Goal: Navigation & Orientation: Find specific page/section

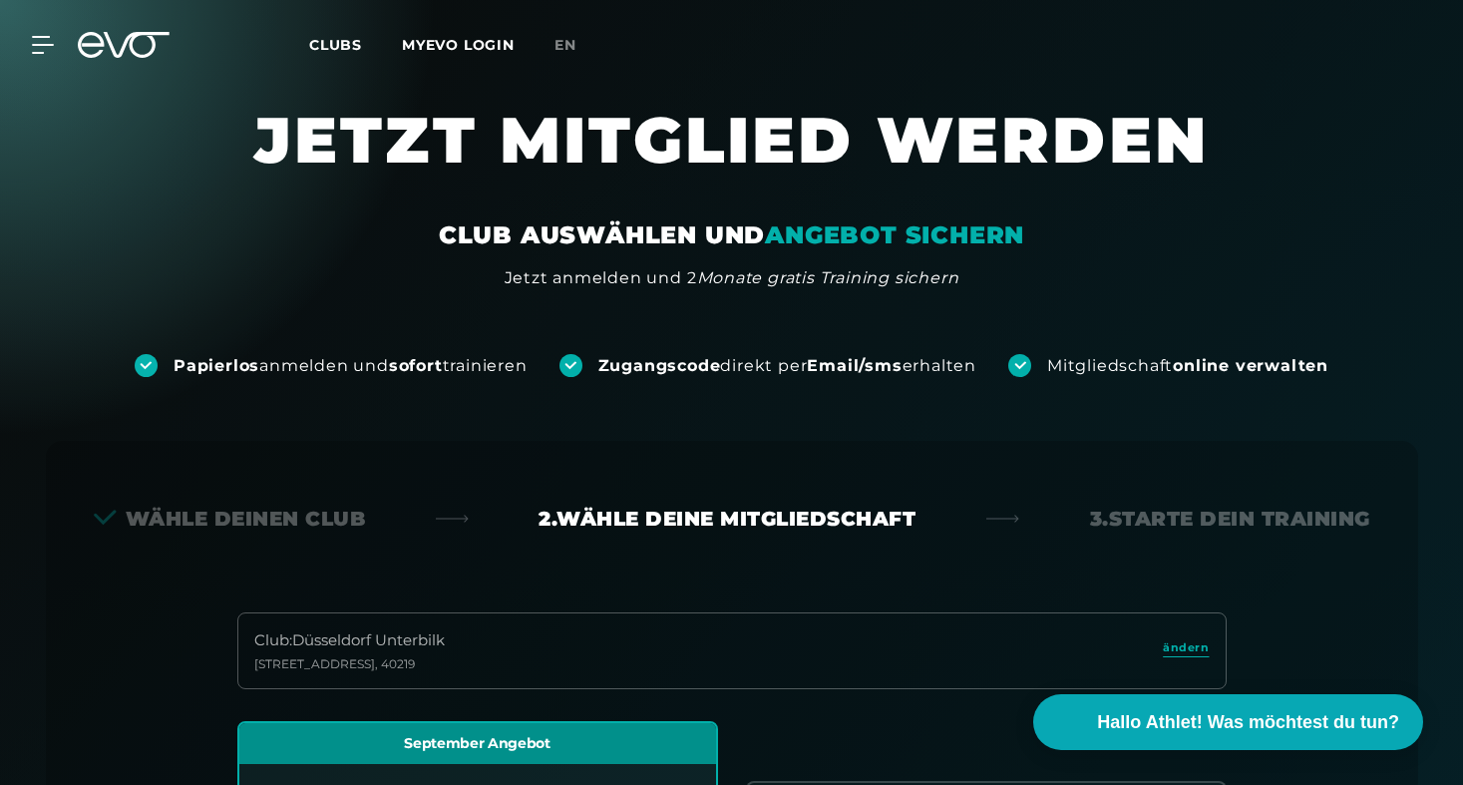
click at [332, 36] on span "Clubs" at bounding box center [335, 45] width 53 height 18
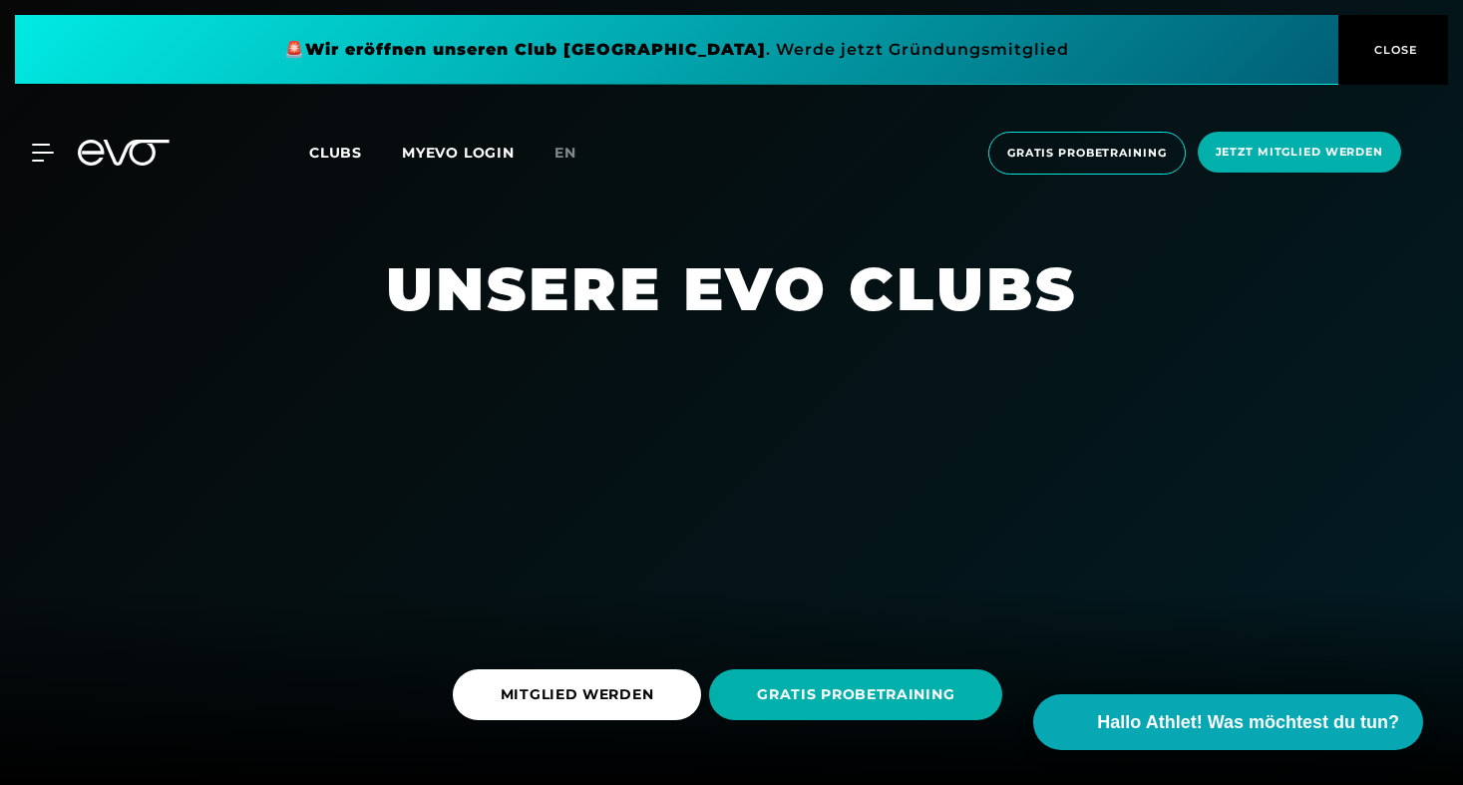
click at [345, 144] on span "Clubs" at bounding box center [335, 153] width 53 height 18
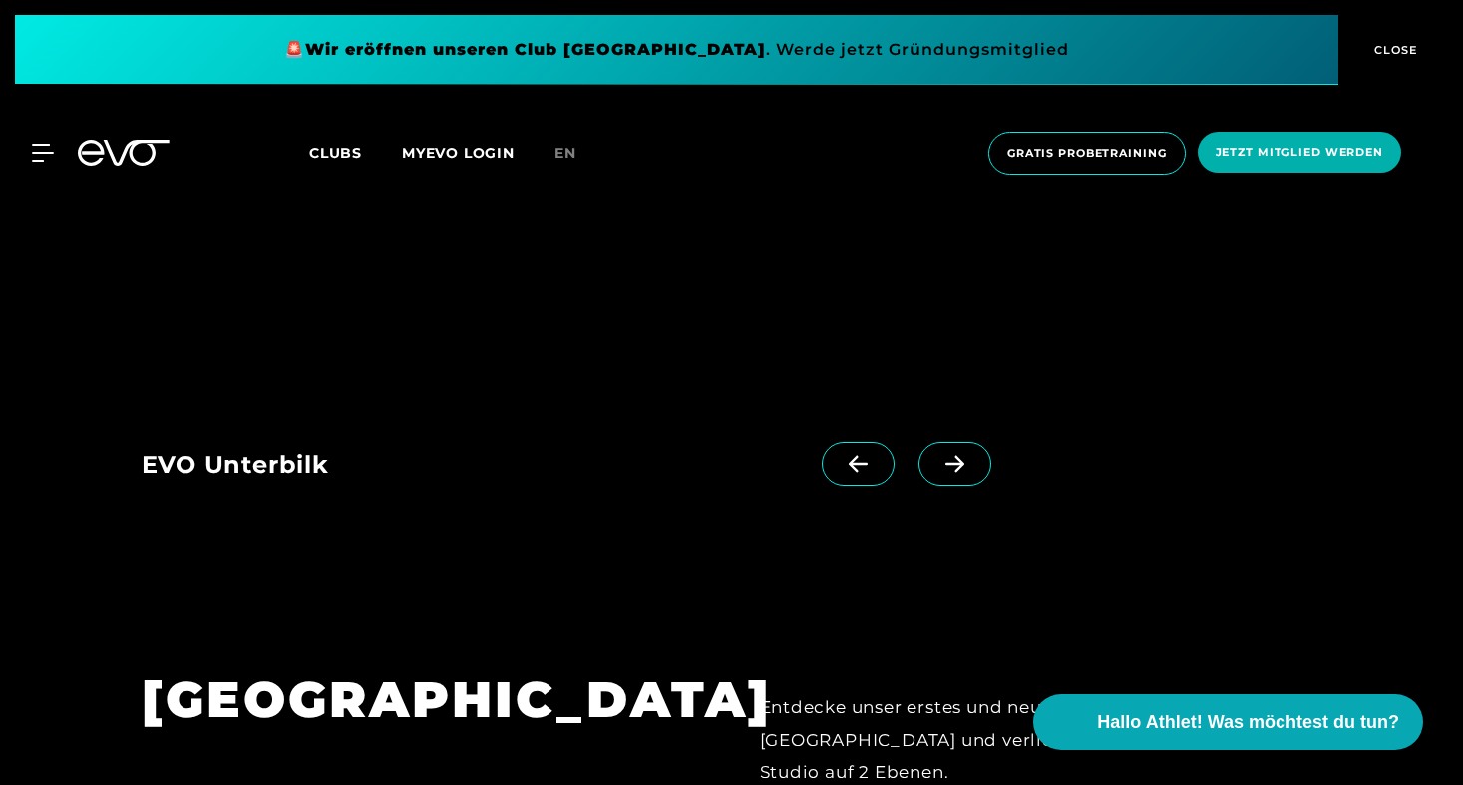
scroll to position [3904, 0]
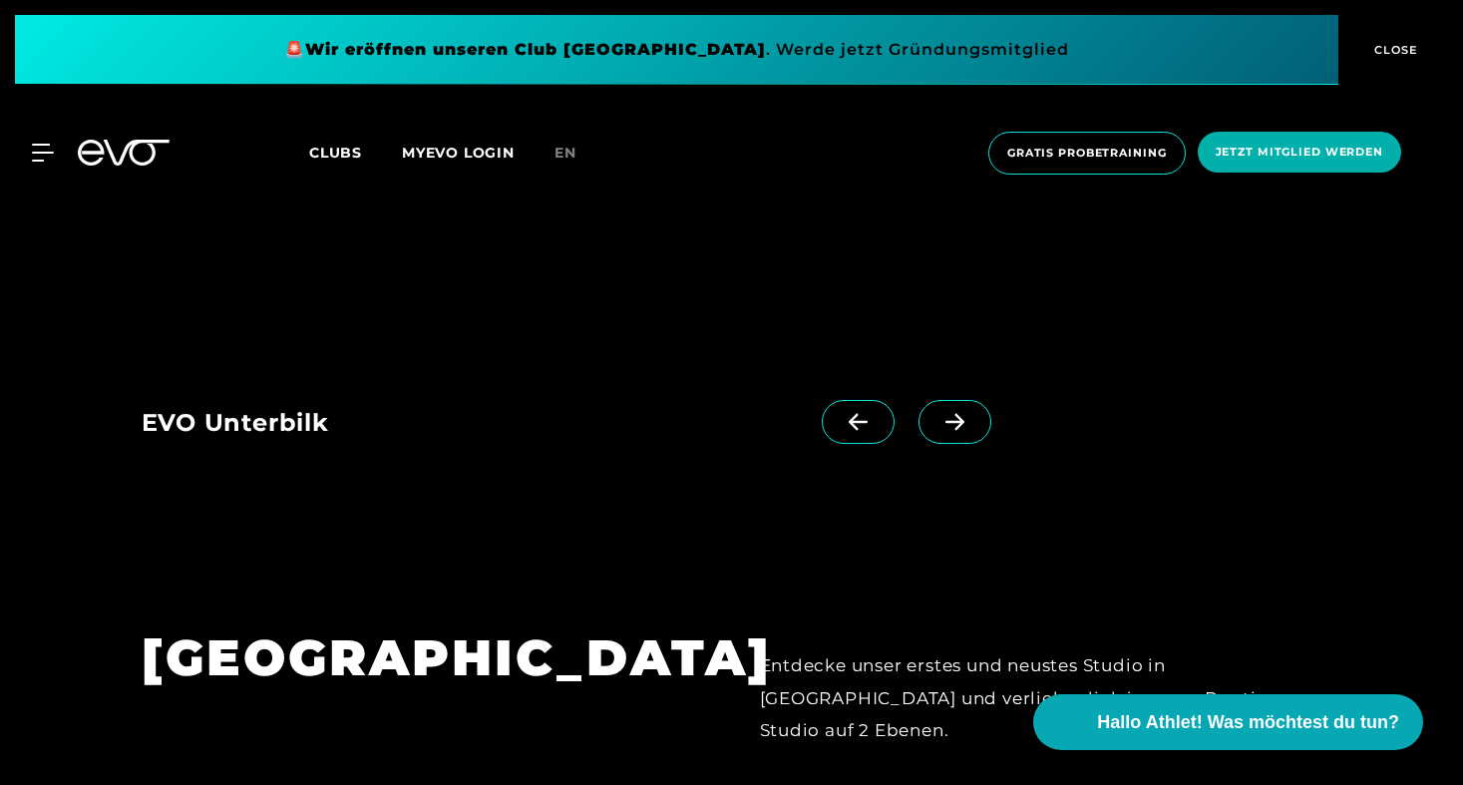
click at [961, 413] on icon at bounding box center [954, 422] width 35 height 18
click at [844, 400] on span at bounding box center [858, 422] width 73 height 44
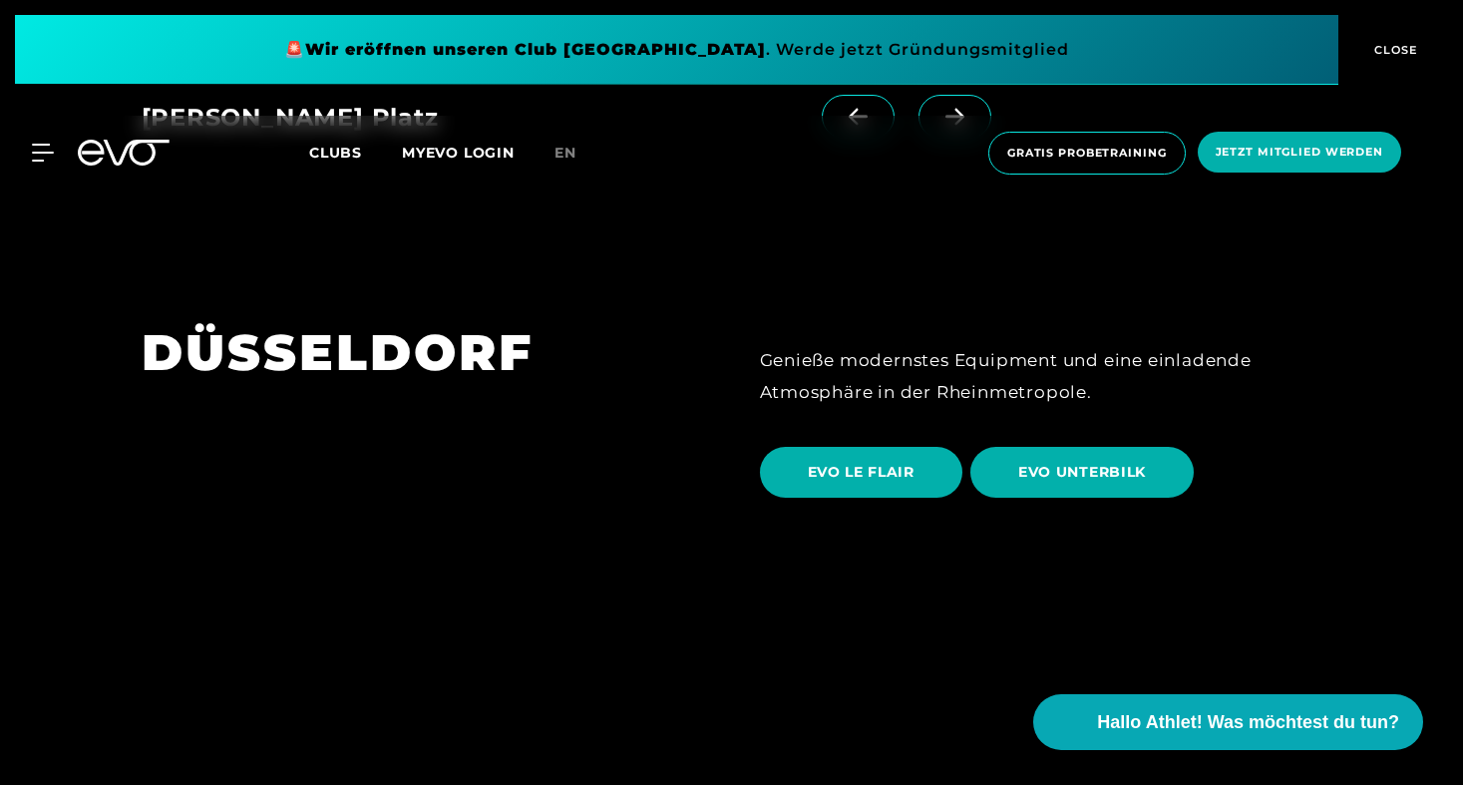
scroll to position [3052, 0]
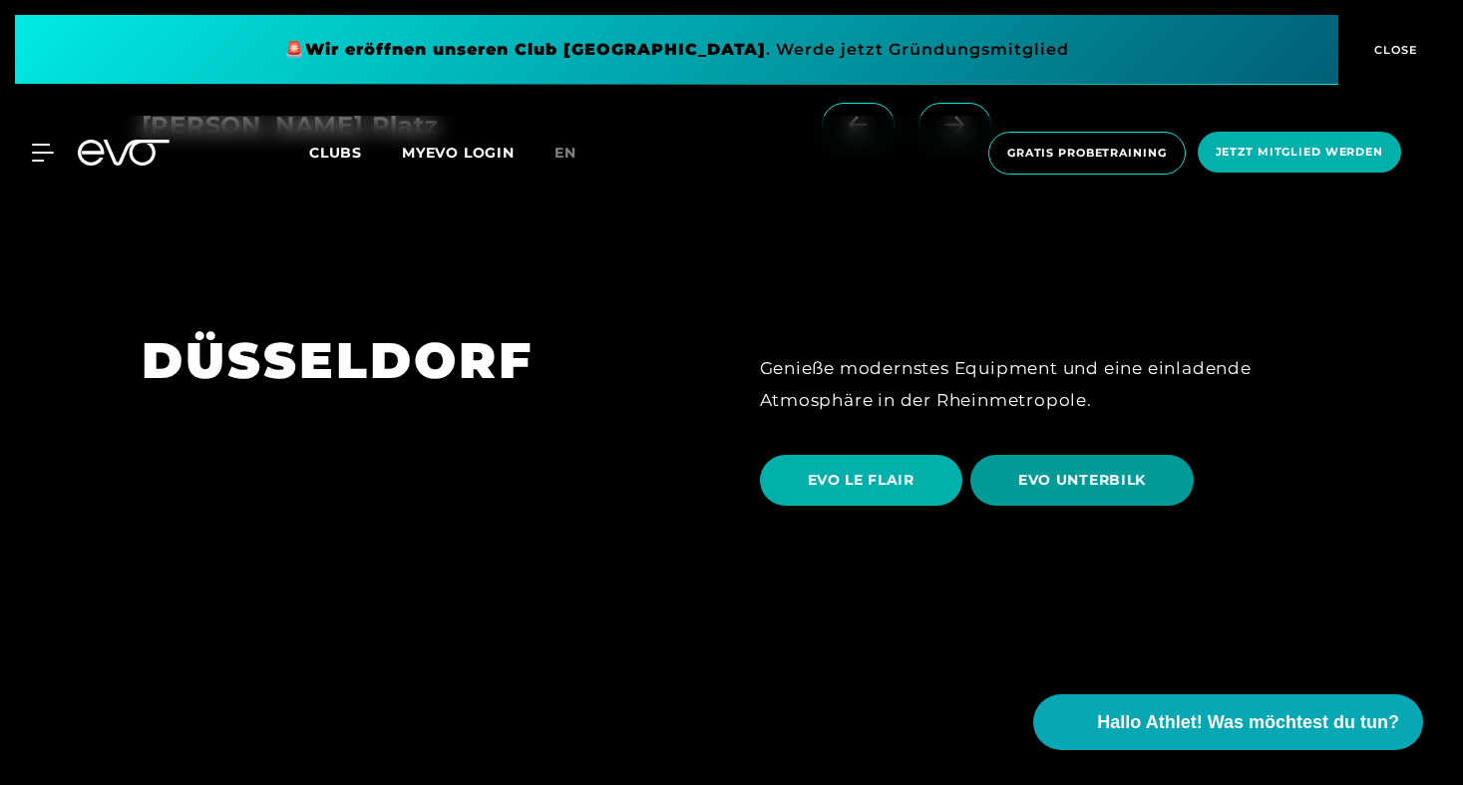
click at [1067, 470] on span "EVO UNTERBILK" at bounding box center [1082, 480] width 128 height 21
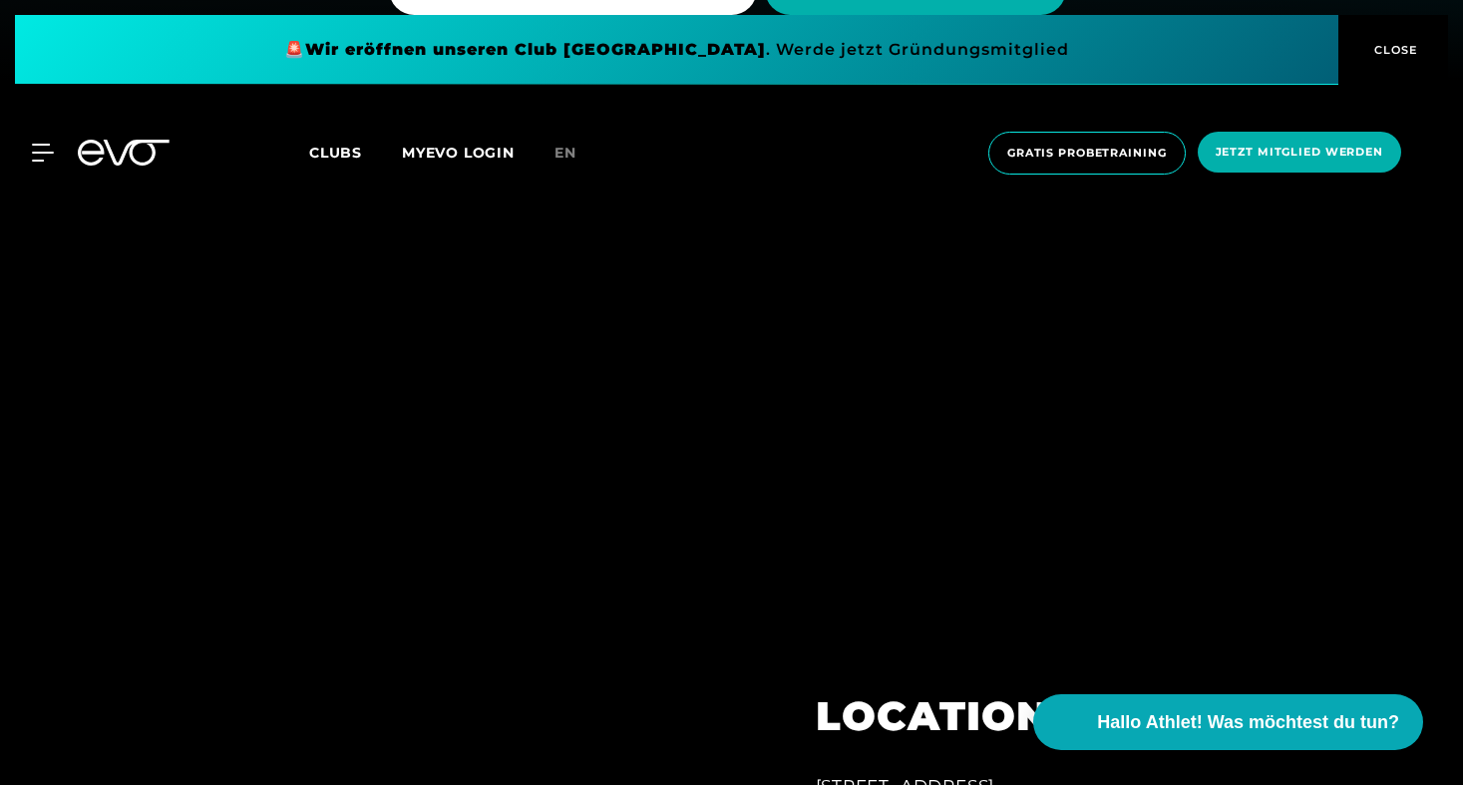
scroll to position [565, 0]
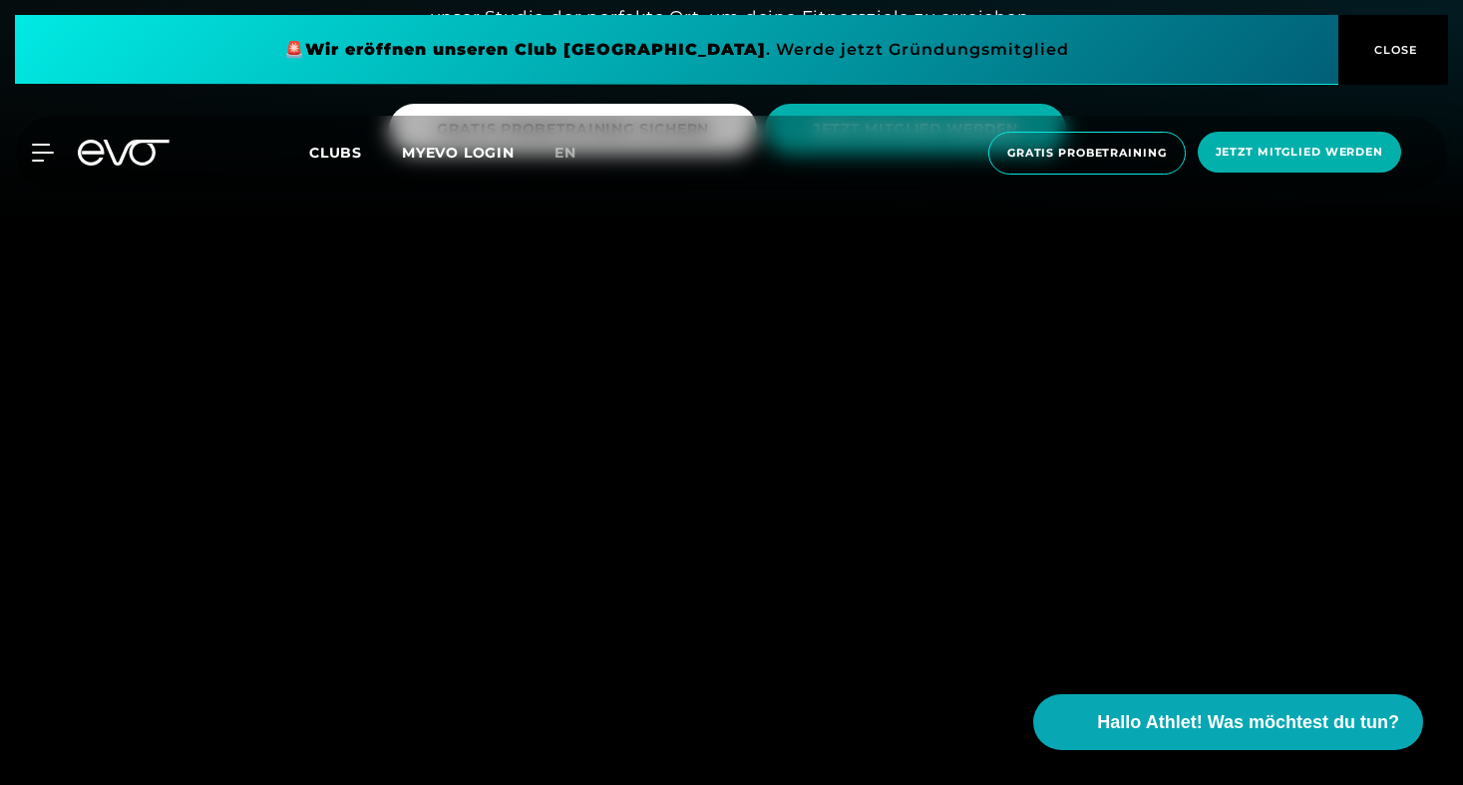
click at [62, 168] on div "MyEVO Login Über EVO Mitgliedschaften Probetraining TAGESPASS EVO Studios [GEOG…" at bounding box center [731, 153] width 1455 height 75
click at [45, 164] on div "MyEVO Login Über EVO Mitgliedschaften Probetraining TAGESPASS EVO Studios [GEOG…" at bounding box center [731, 153] width 1455 height 75
click at [45, 154] on icon at bounding box center [47, 153] width 28 height 16
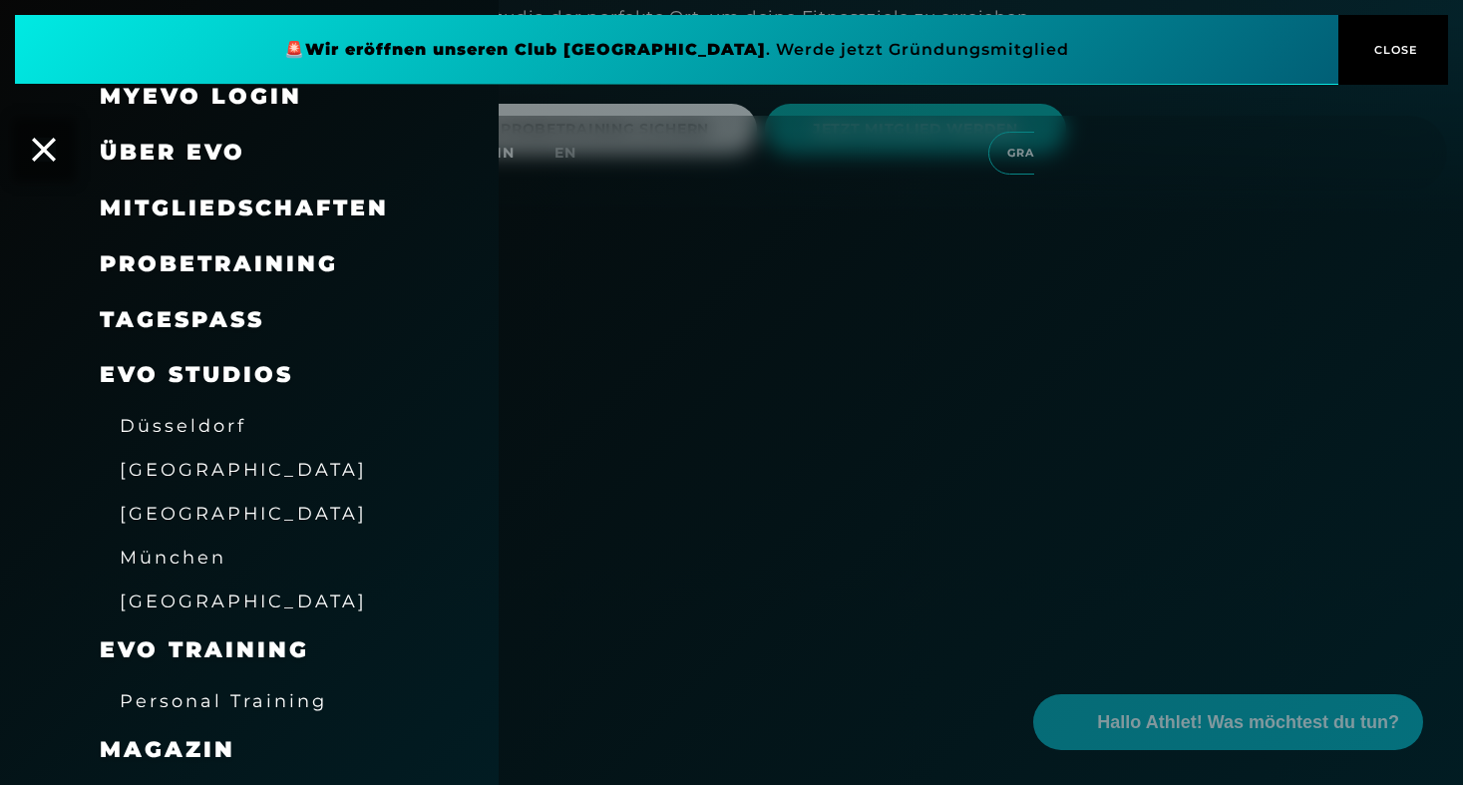
scroll to position [46, 0]
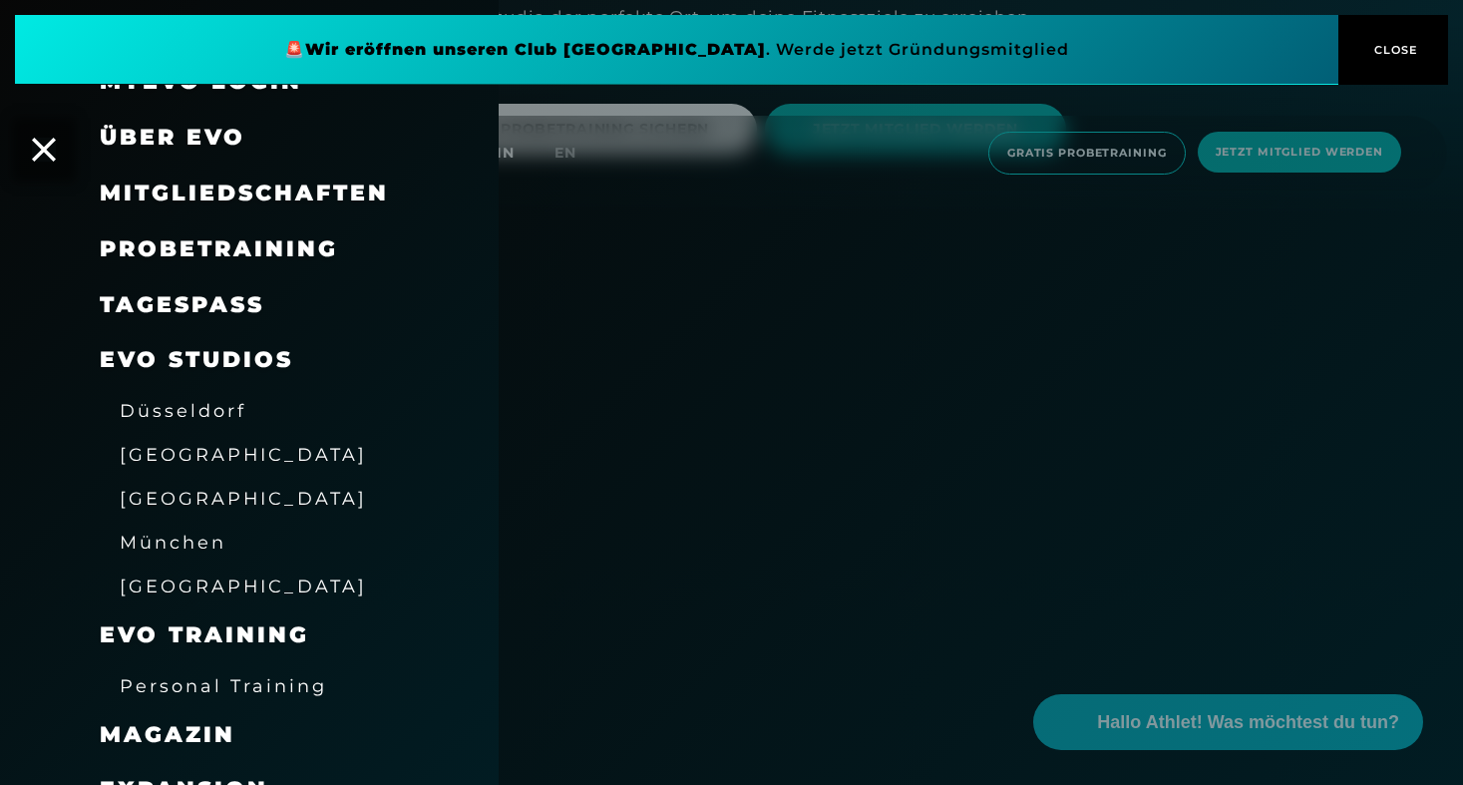
click at [200, 404] on span "Düsseldorf" at bounding box center [183, 410] width 127 height 21
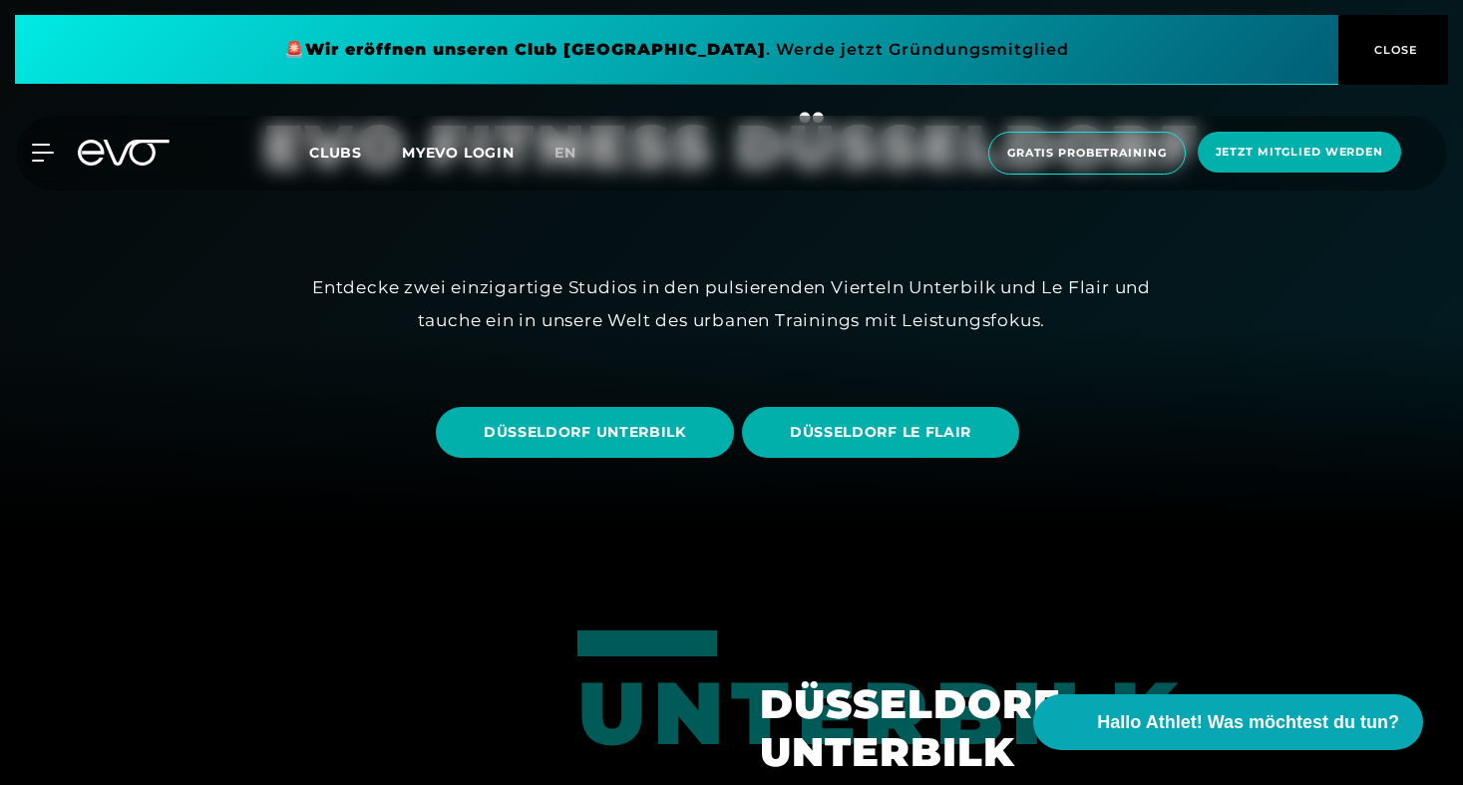
scroll to position [265, 0]
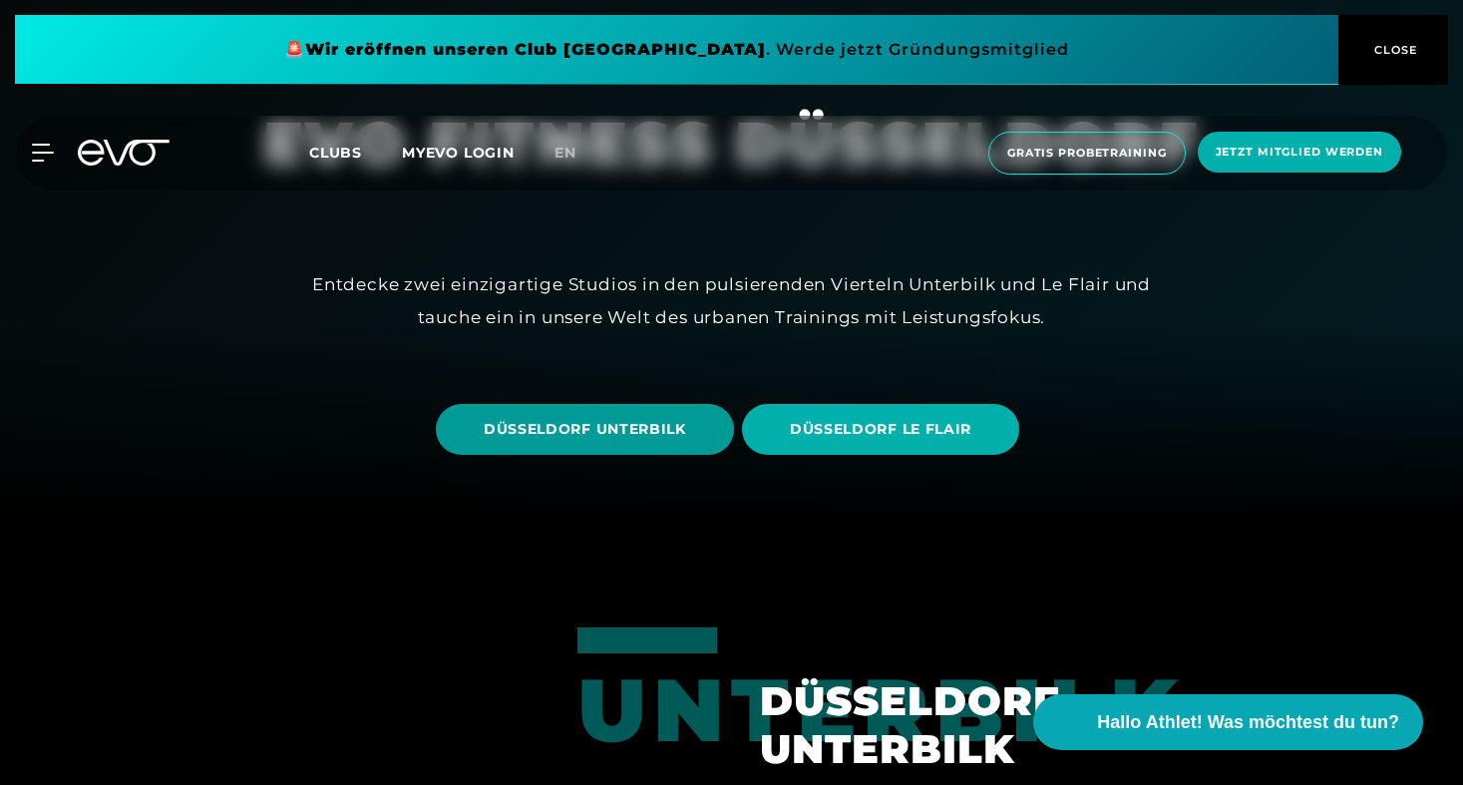
click at [687, 415] on span "DÜSSELDORF UNTERBILK" at bounding box center [585, 429] width 298 height 51
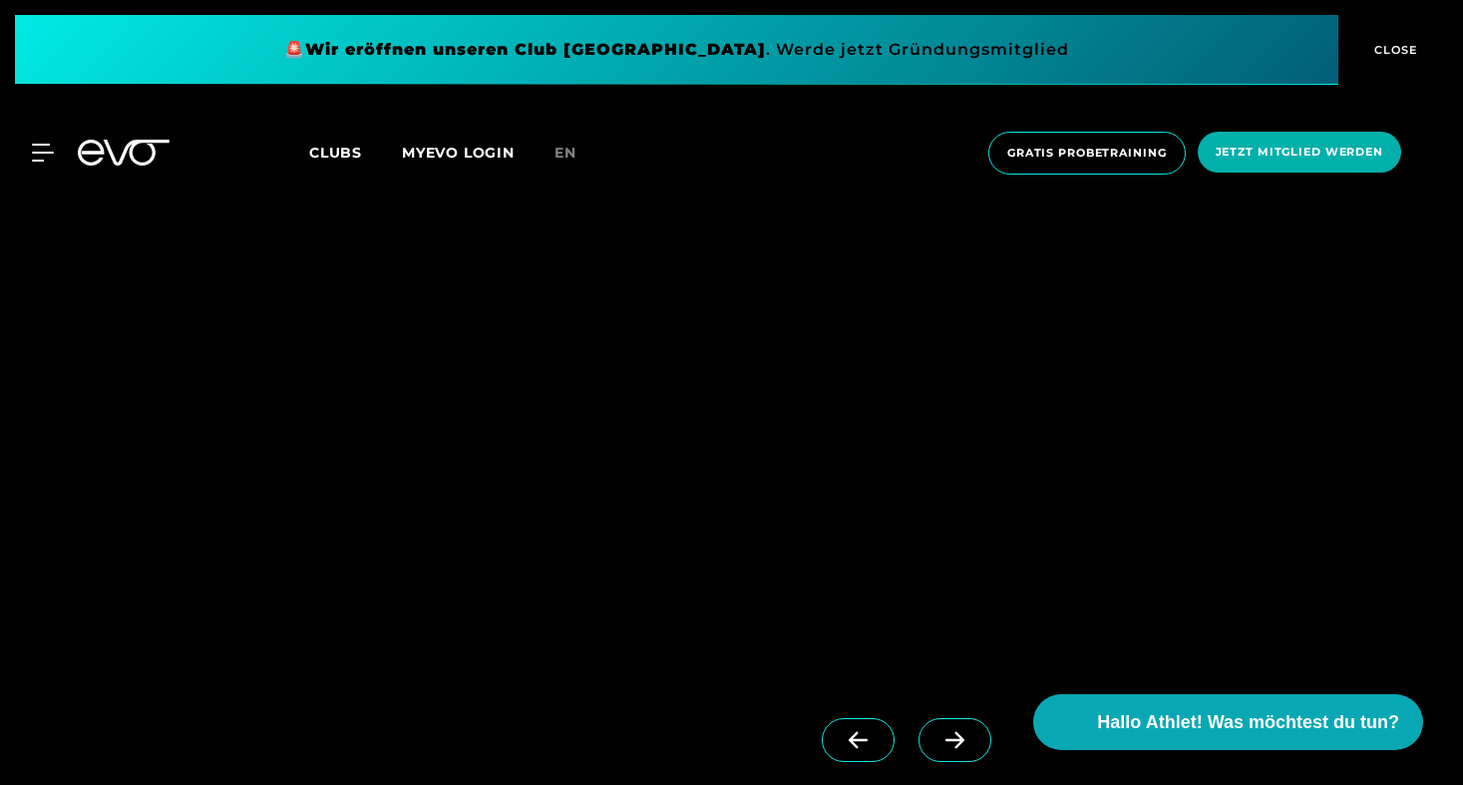
scroll to position [1818, 0]
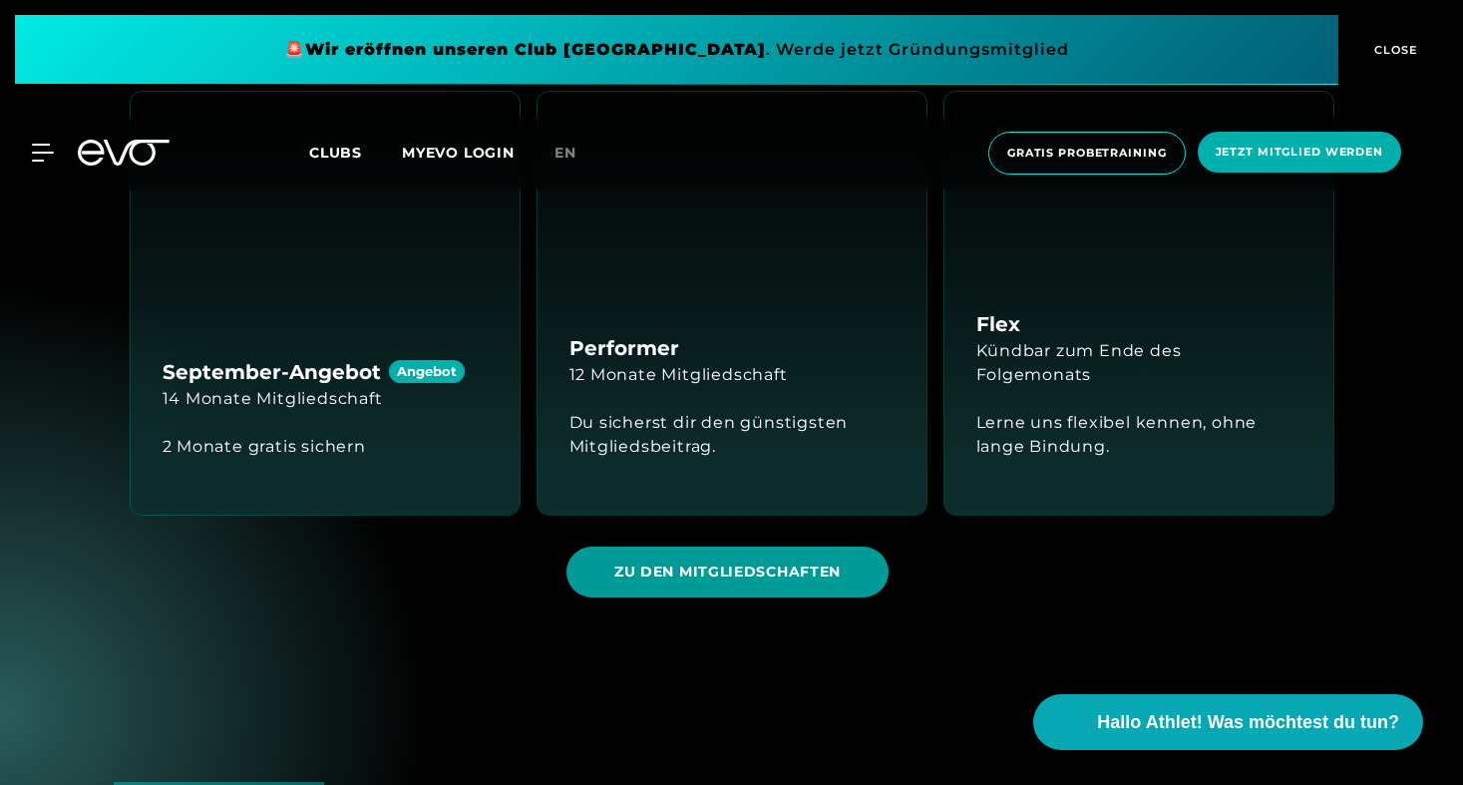
scroll to position [1830, 0]
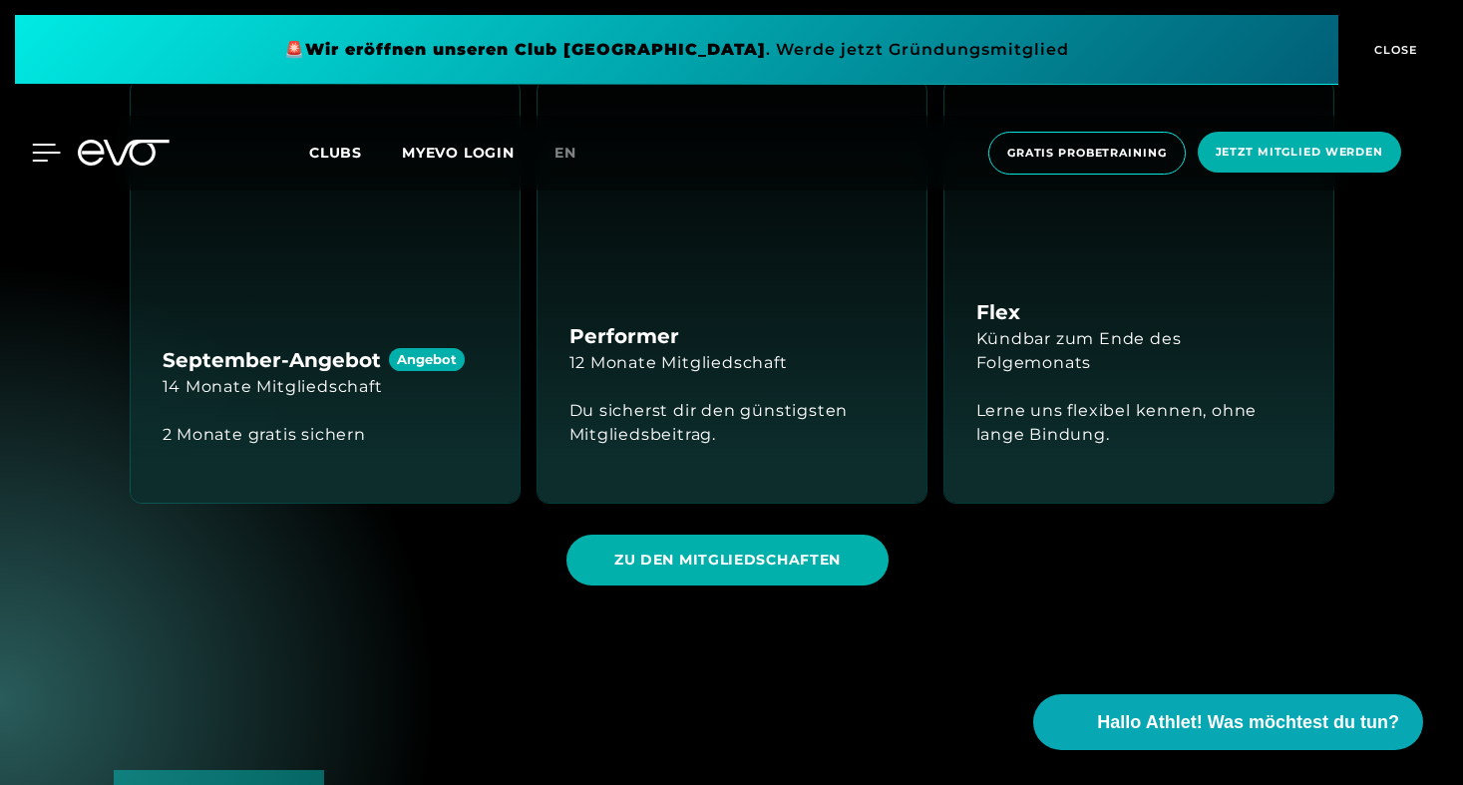
click at [45, 157] on icon at bounding box center [46, 153] width 29 height 18
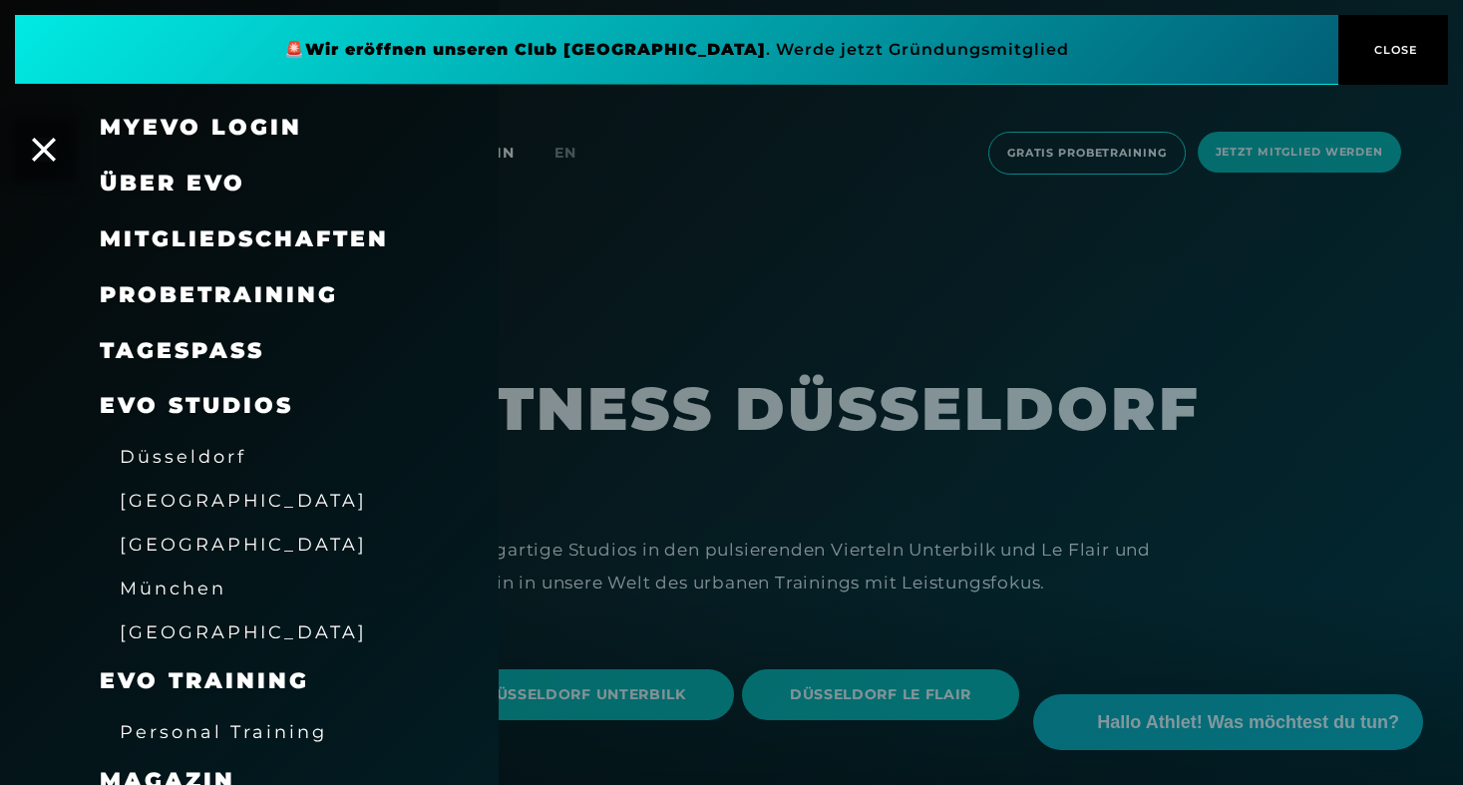
scroll to position [0, 0]
click at [205, 170] on span "Über EVO" at bounding box center [173, 183] width 146 height 27
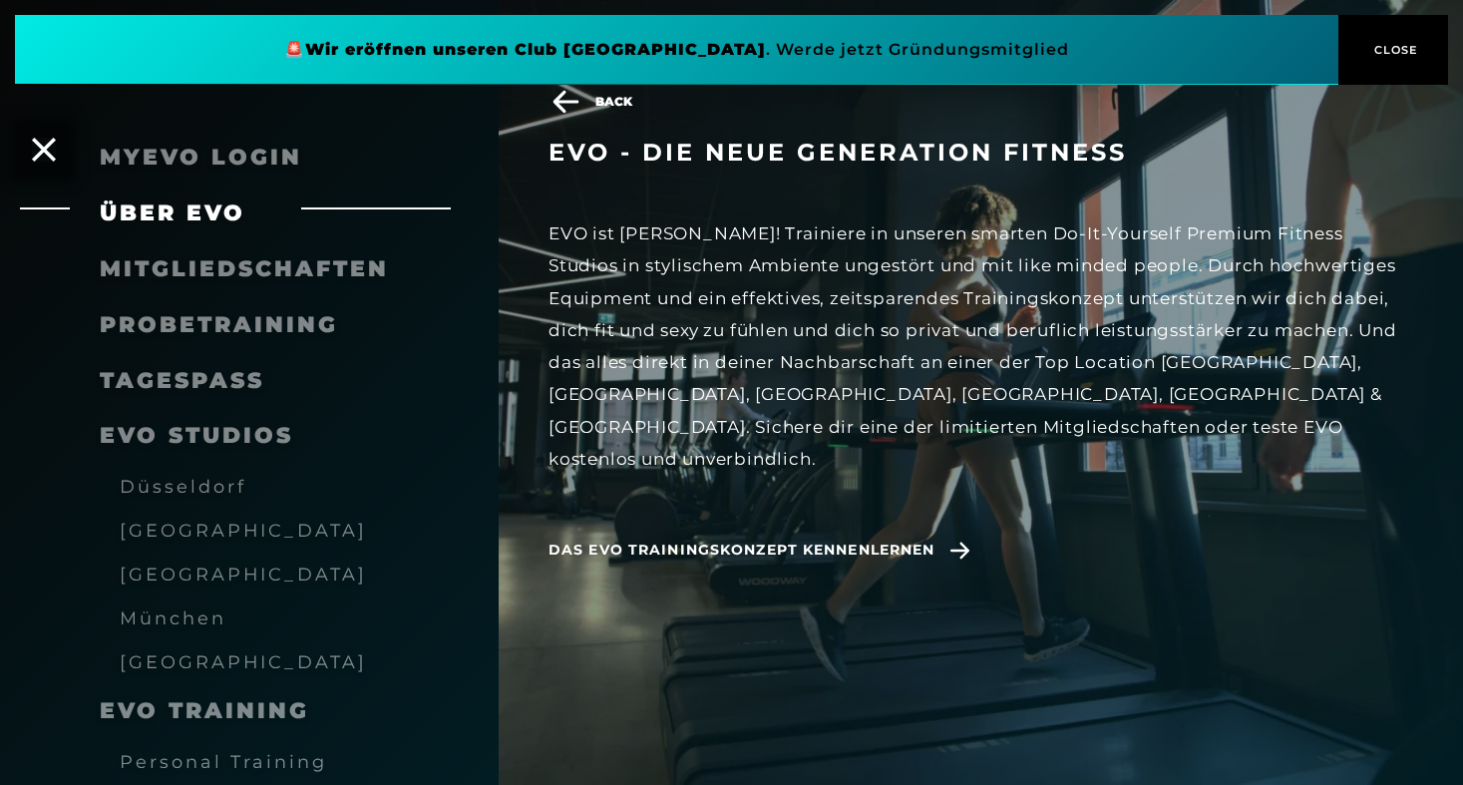
click at [647, 596] on div "Back EVO - die neue Generation Fitness EVO ist anders! Trainiere in unseren sma…" at bounding box center [1006, 422] width 915 height 785
click at [192, 514] on div "[GEOGRAPHIC_DATA]" at bounding box center [274, 530] width 349 height 44
click at [196, 479] on span "Düsseldorf" at bounding box center [183, 486] width 127 height 21
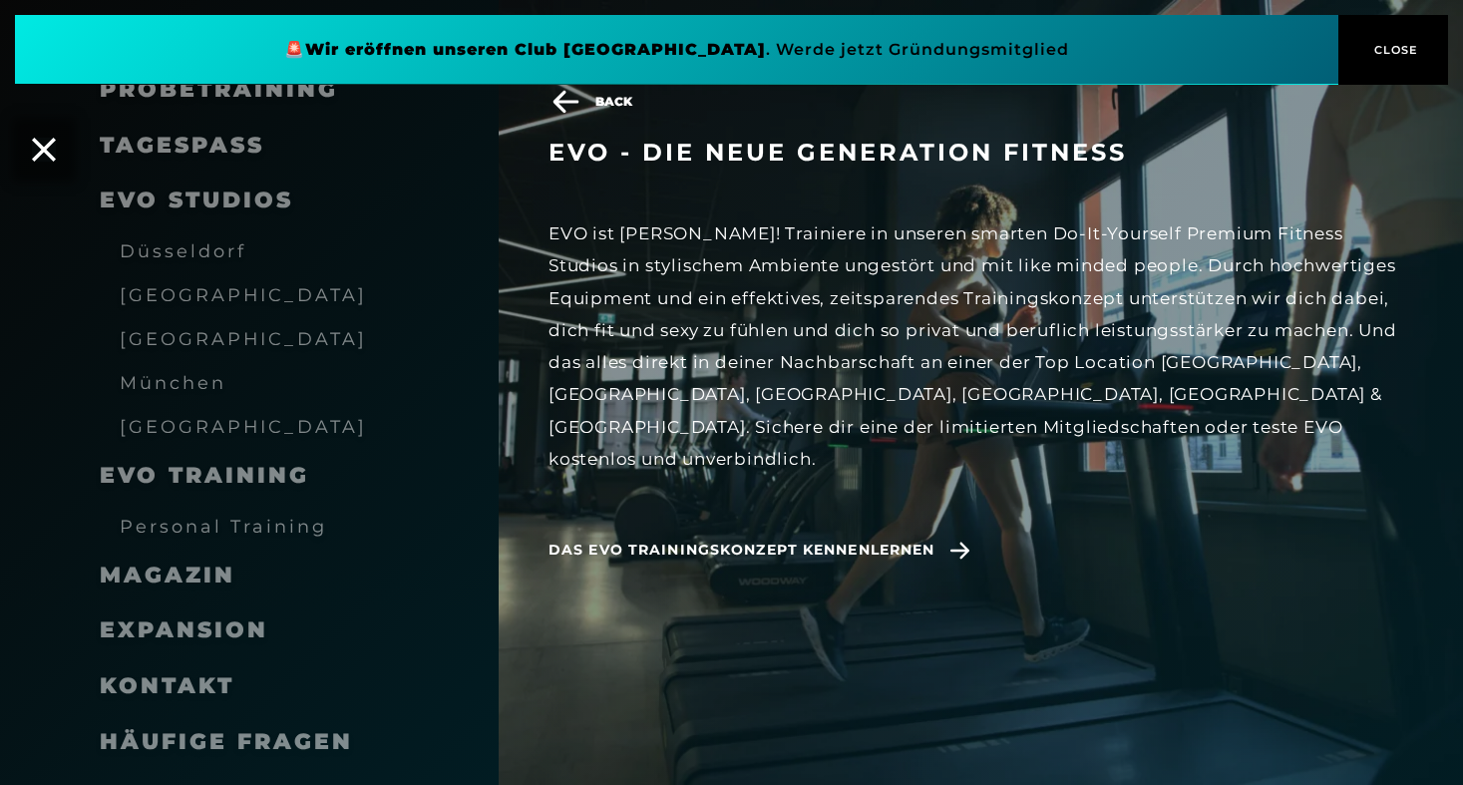
scroll to position [266, 0]
click at [222, 745] on div "Häufige Fragen" at bounding box center [274, 742] width 349 height 56
